Goal: Complete application form: Complete application form

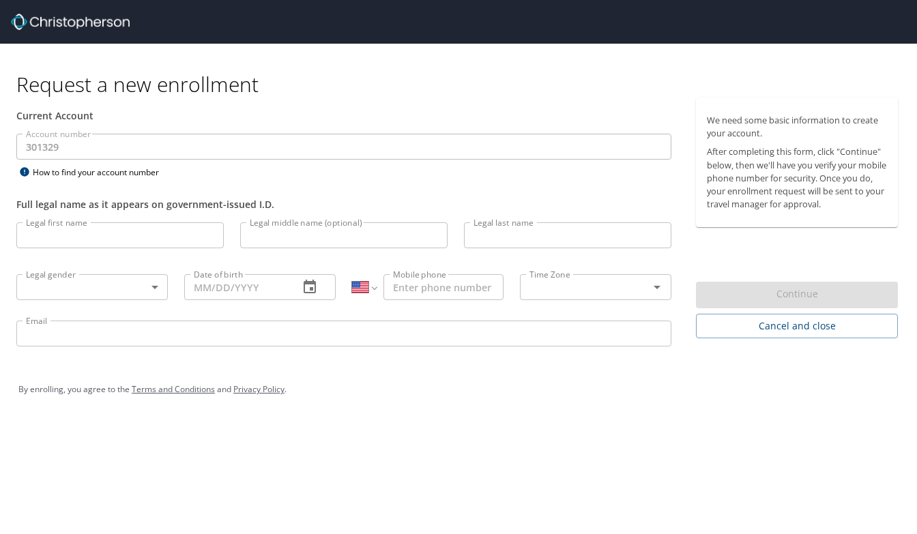
select select "US"
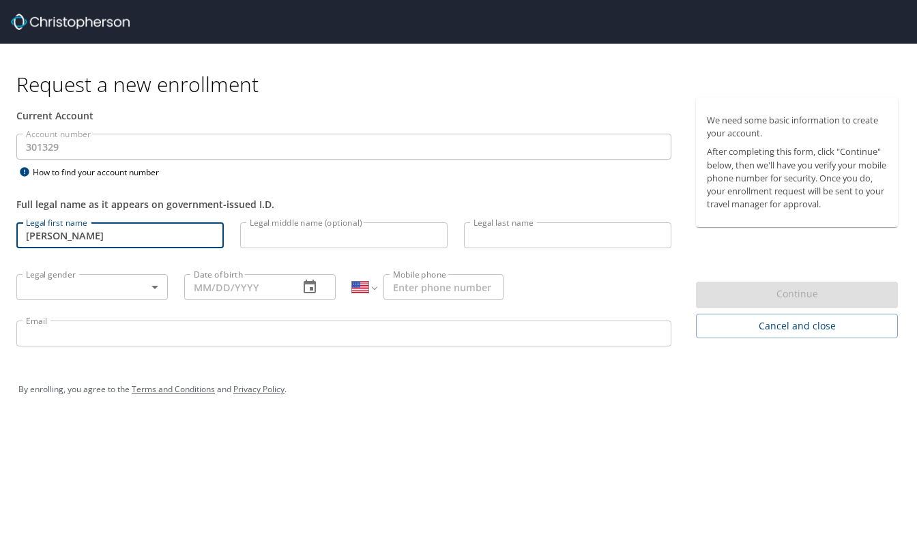
type input "[PERSON_NAME]"
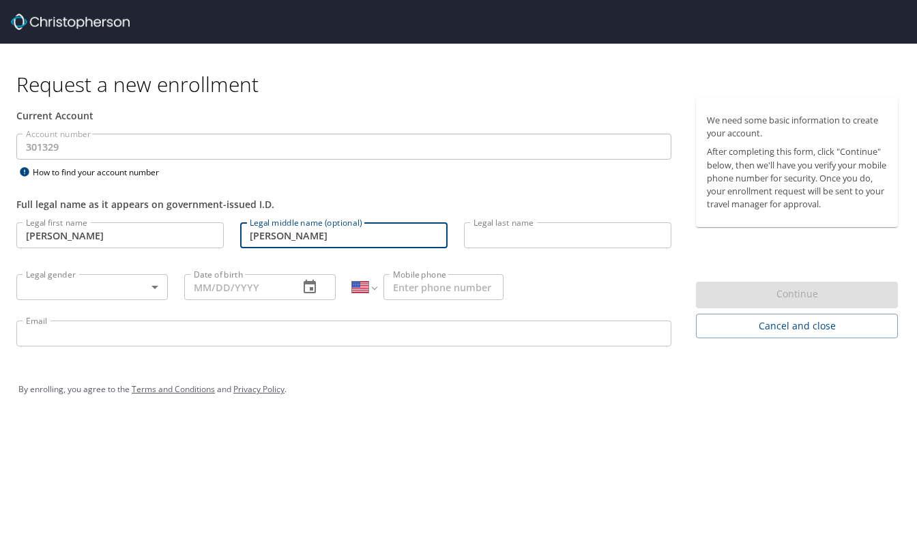
type input "[PERSON_NAME]"
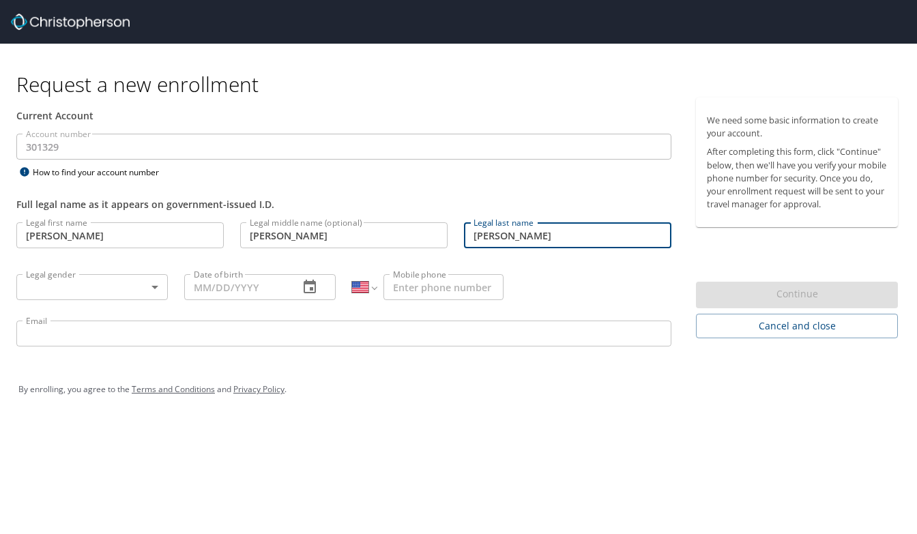
type input "[PERSON_NAME]"
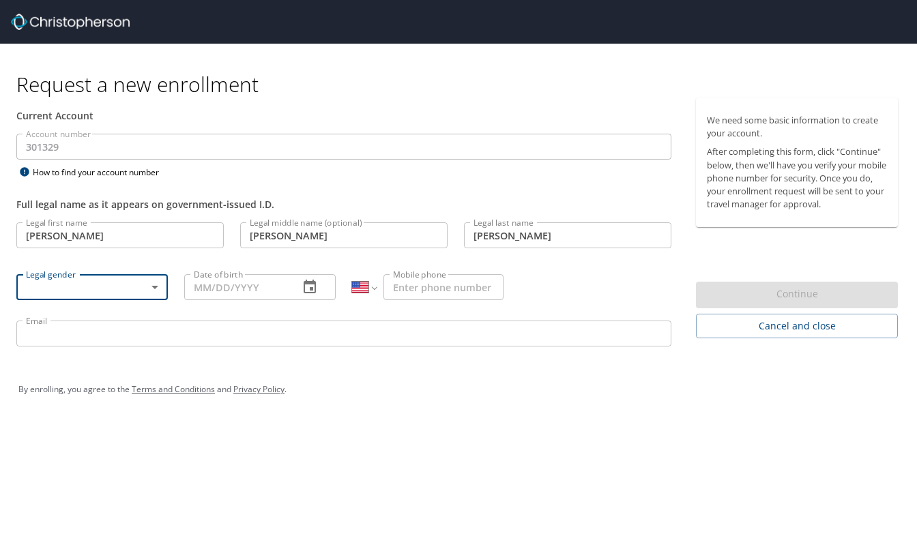
click at [148, 284] on body "Request a new enrollment Current Account Account number 301329 Account number H…" at bounding box center [458, 267] width 917 height 534
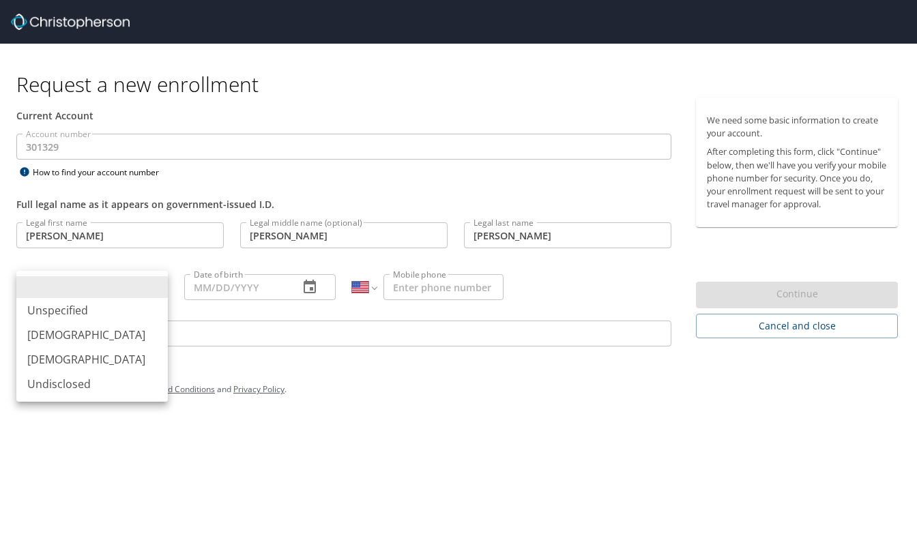
click at [112, 337] on li "[DEMOGRAPHIC_DATA]" at bounding box center [91, 335] width 151 height 25
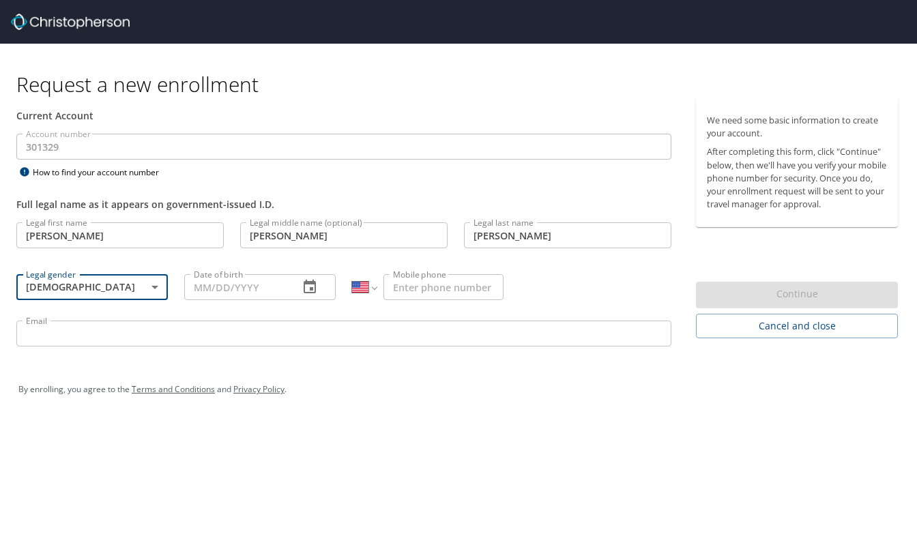
type input "[DEMOGRAPHIC_DATA]"
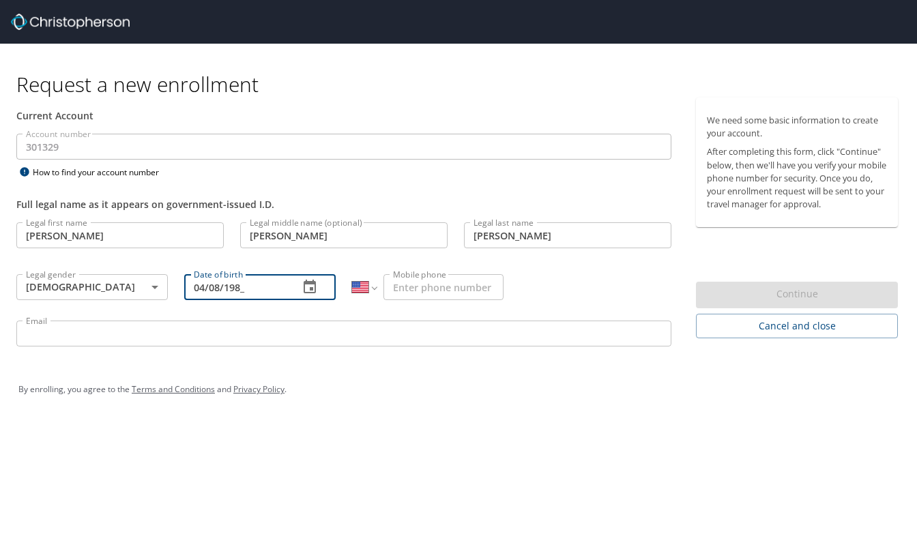
type input "[DATE]"
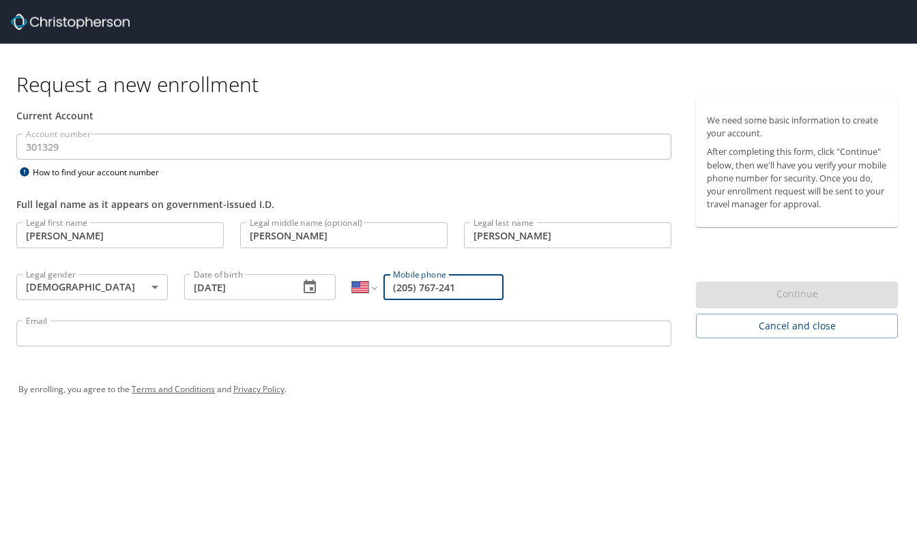
type input "(205) 767-241"
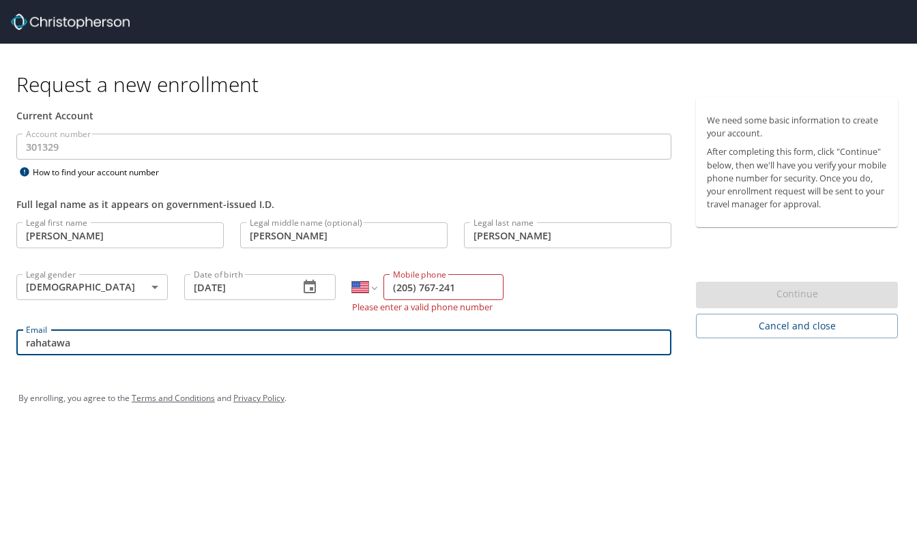
type input "rahatawa"
click at [451, 287] on input "(205) 767-241" at bounding box center [443, 287] width 120 height 26
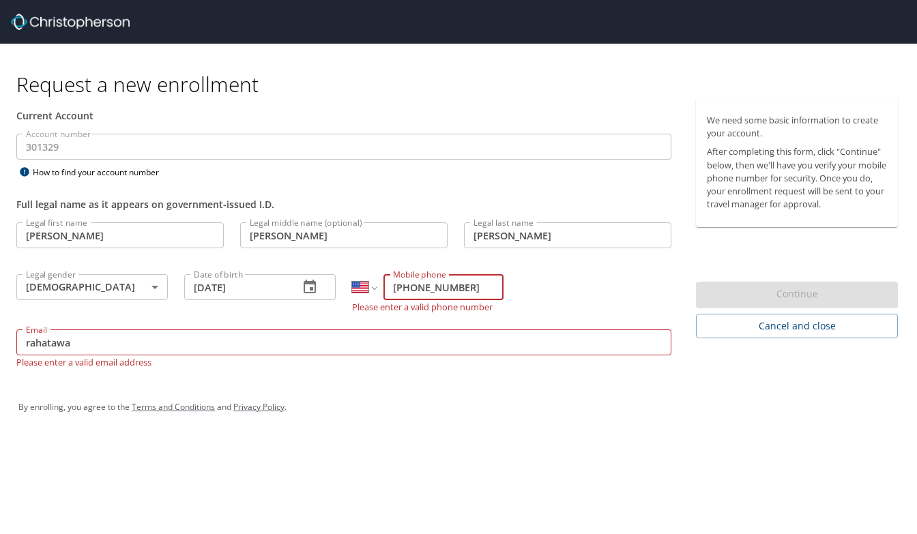
type input "[PHONE_NUMBER]"
click at [421, 344] on input "rahatawa" at bounding box center [343, 342] width 655 height 26
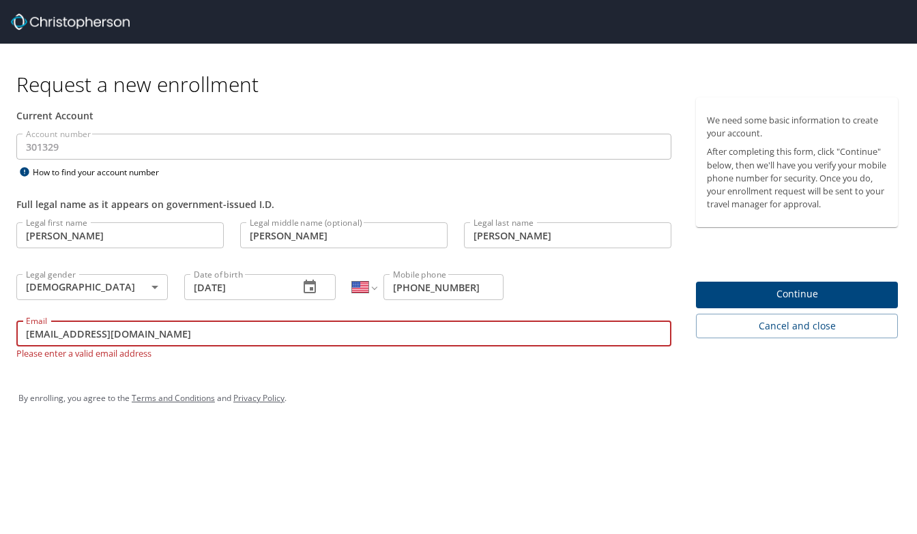
type input "[EMAIL_ADDRESS][DOMAIN_NAME]"
click at [619, 441] on div "Request a new enrollment Current Account Account number 301329 Account number H…" at bounding box center [458, 267] width 917 height 534
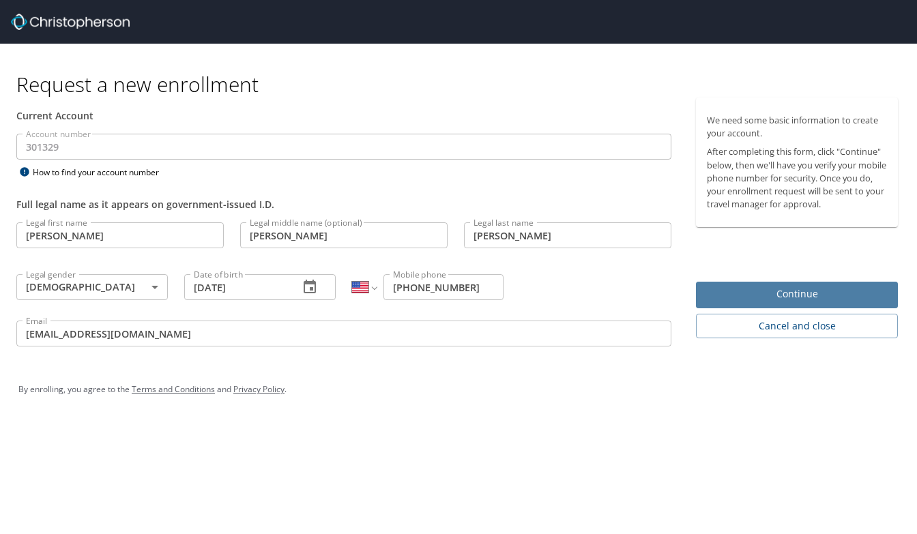
click at [766, 302] on button "Continue" at bounding box center [797, 295] width 202 height 27
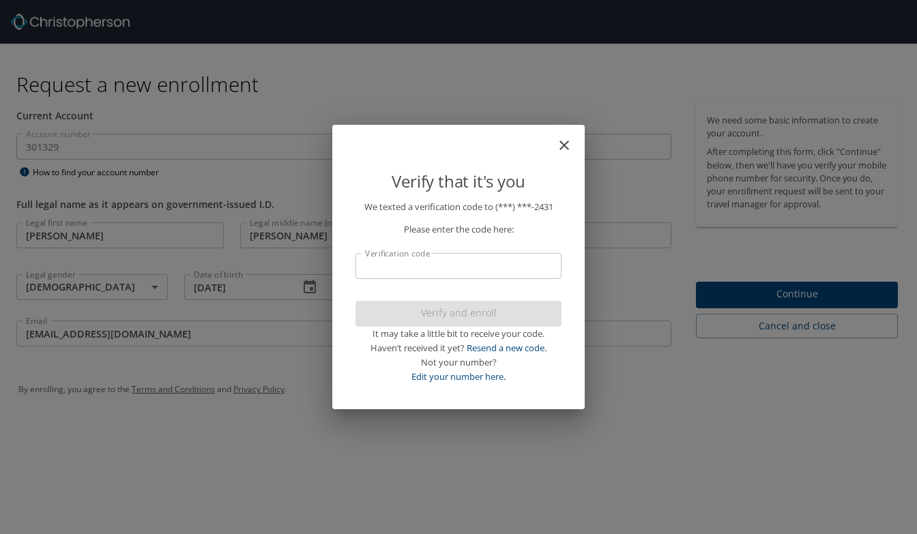
click at [461, 268] on input "Verification code" at bounding box center [458, 266] width 206 height 26
type input "764097"
